Goal: Information Seeking & Learning: Learn about a topic

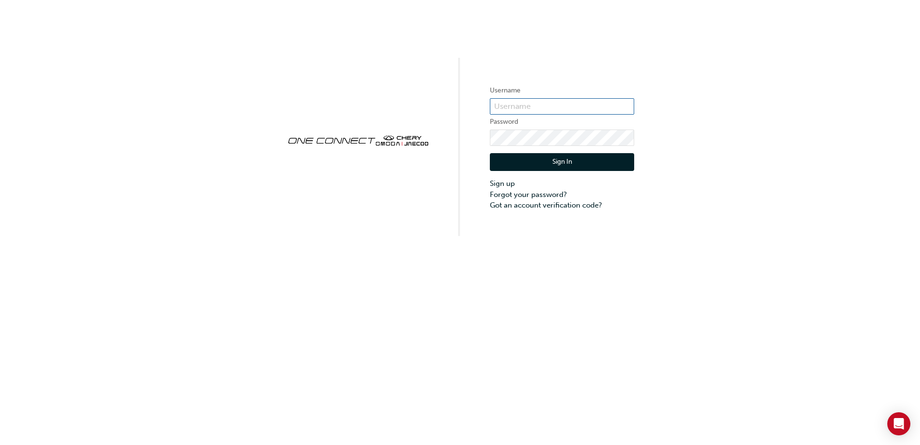
click at [517, 105] on input "text" at bounding box center [562, 106] width 144 height 16
type input "[EMAIL_ADDRESS][DOMAIN_NAME]"
drag, startPoint x: 547, startPoint y: 164, endPoint x: 533, endPoint y: 179, distance: 21.5
click at [547, 164] on button "Sign In" at bounding box center [562, 162] width 144 height 18
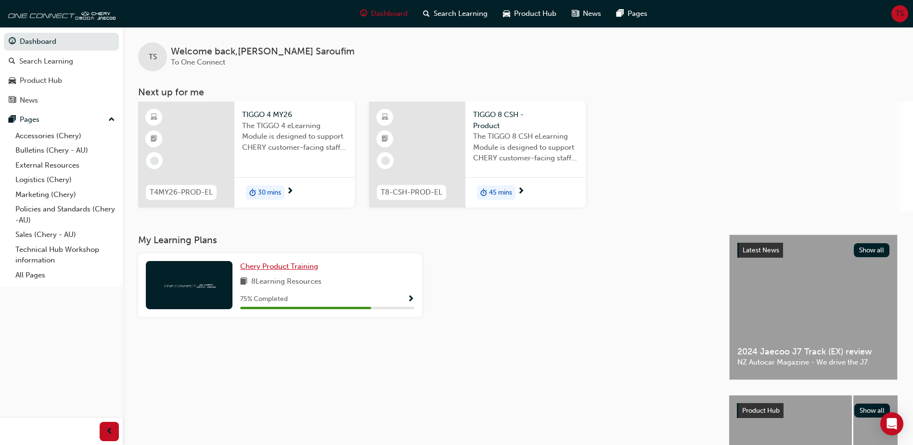
click at [282, 271] on link "Chery Product Training" at bounding box center [281, 266] width 82 height 11
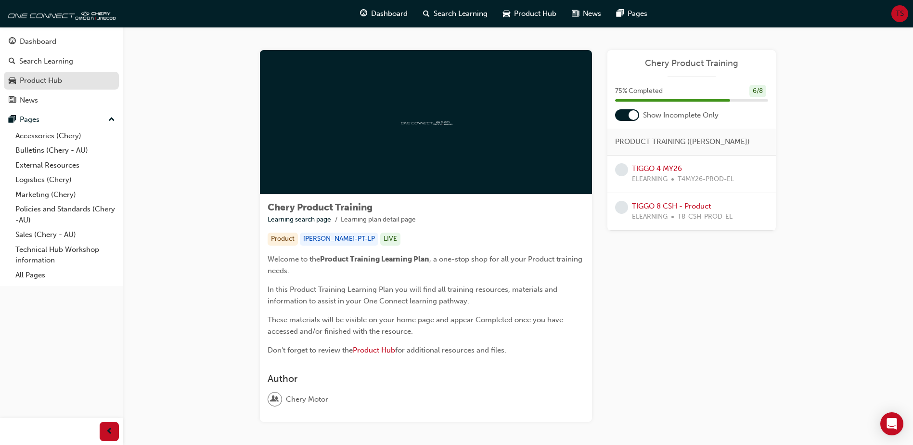
click at [43, 79] on div "Product Hub" at bounding box center [41, 80] width 42 height 11
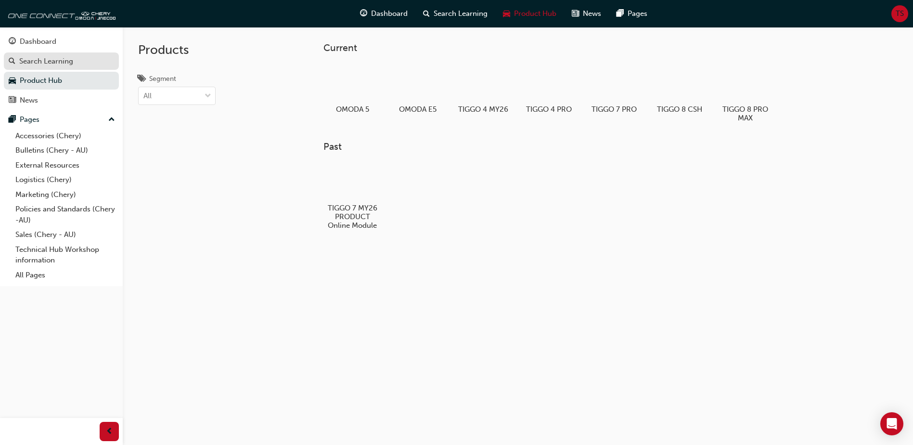
click at [56, 62] on div "Search Learning" at bounding box center [46, 61] width 54 height 11
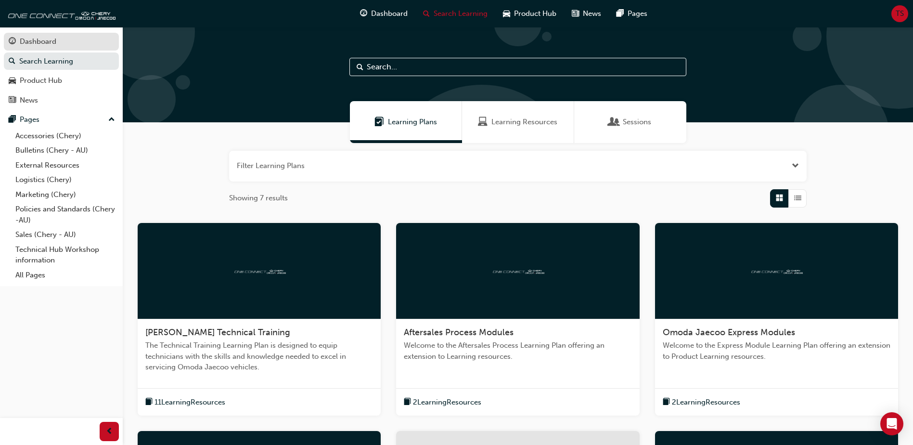
click at [79, 48] on link "Dashboard" at bounding box center [61, 42] width 115 height 18
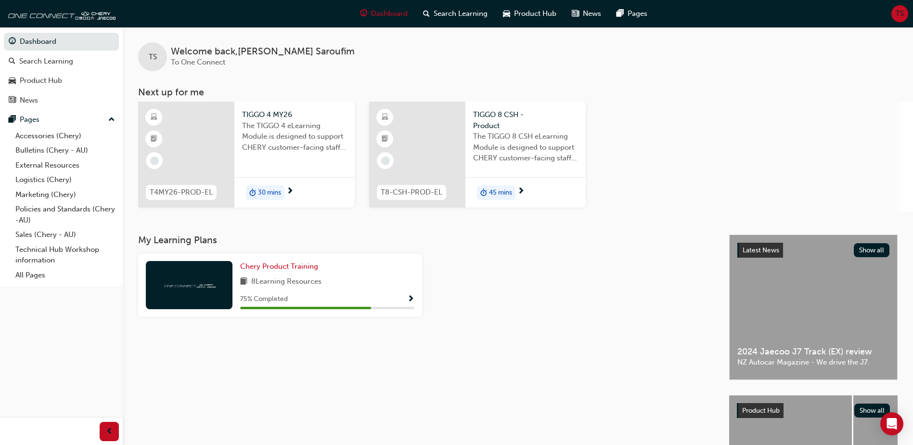
click at [208, 127] on div at bounding box center [186, 155] width 96 height 106
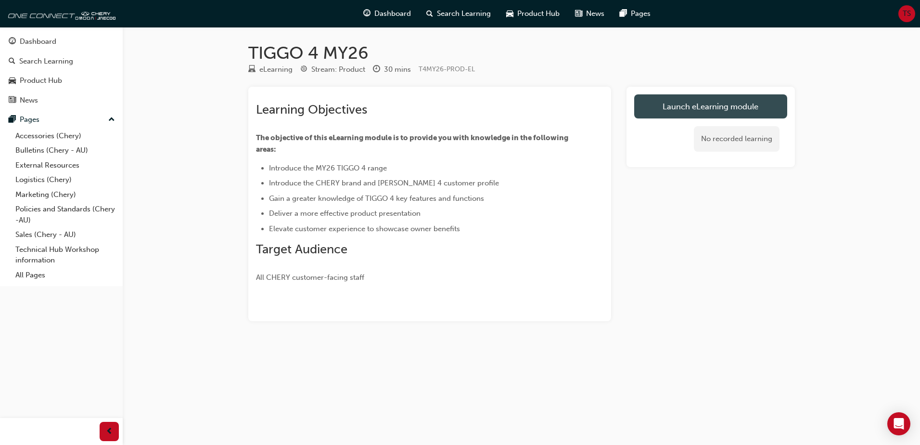
click at [685, 115] on link "Launch eLearning module" at bounding box center [710, 106] width 153 height 24
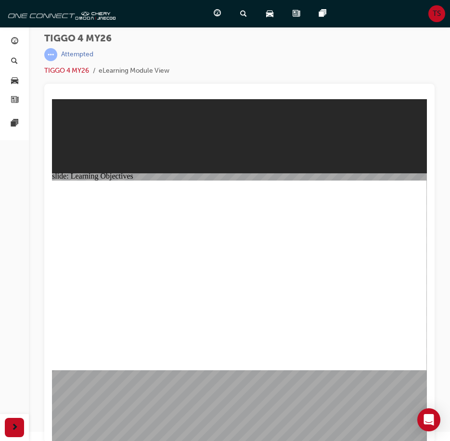
scroll to position [11, 0]
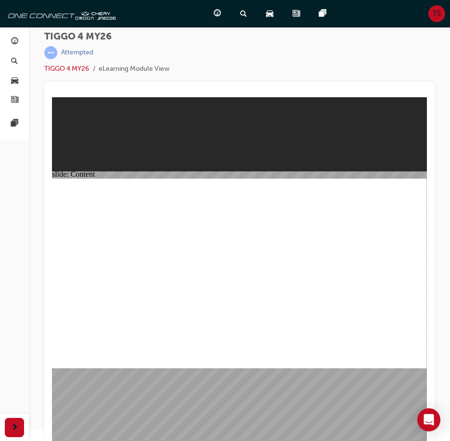
drag, startPoint x: 136, startPoint y: 284, endPoint x: 103, endPoint y: 287, distance: 33.3
